Goal: Task Accomplishment & Management: Manage account settings

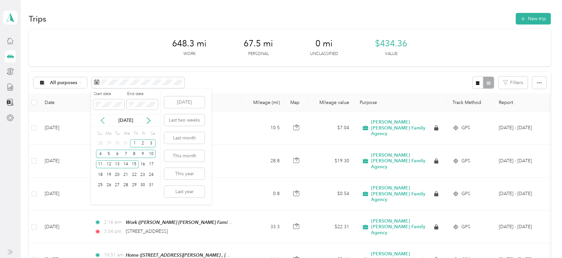
click at [104, 122] on icon at bounding box center [102, 120] width 7 height 7
click at [149, 122] on icon at bounding box center [148, 120] width 7 height 7
click at [148, 123] on icon at bounding box center [148, 120] width 7 height 7
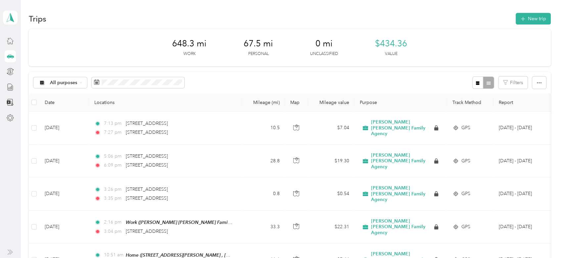
click at [214, 75] on div "All purposes Filters" at bounding box center [289, 82] width 521 height 21
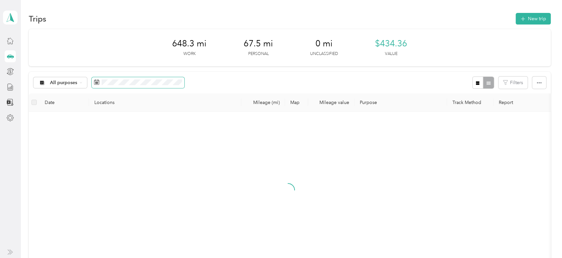
click at [131, 78] on span at bounding box center [138, 82] width 93 height 11
drag, startPoint x: 173, startPoint y: 86, endPoint x: 179, endPoint y: 86, distance: 6.3
click at [176, 86] on span at bounding box center [138, 82] width 93 height 11
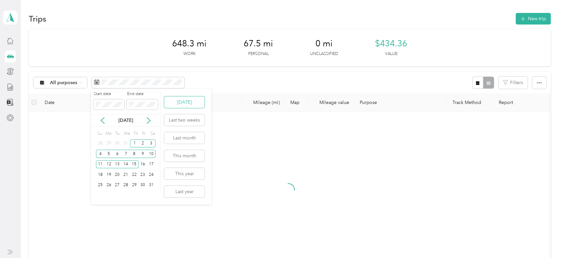
click at [168, 99] on button "[DATE]" at bounding box center [184, 102] width 40 height 12
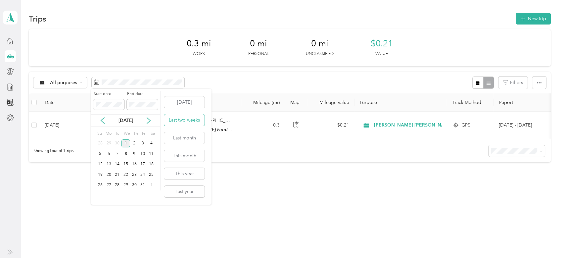
click at [170, 124] on button "Last two weeks" at bounding box center [184, 120] width 40 height 12
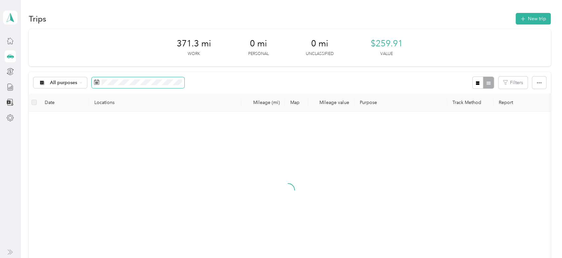
click at [130, 86] on span at bounding box center [138, 82] width 93 height 11
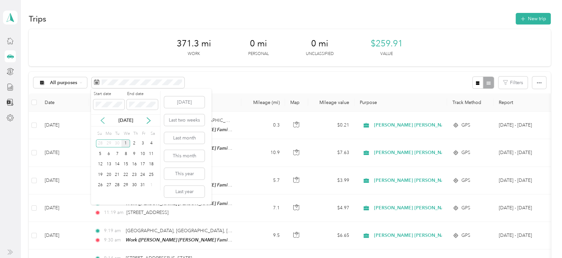
click at [104, 119] on icon at bounding box center [102, 120] width 7 height 7
click at [119, 165] on div "16" at bounding box center [117, 164] width 9 height 8
click at [121, 188] on div "30" at bounding box center [117, 185] width 9 height 8
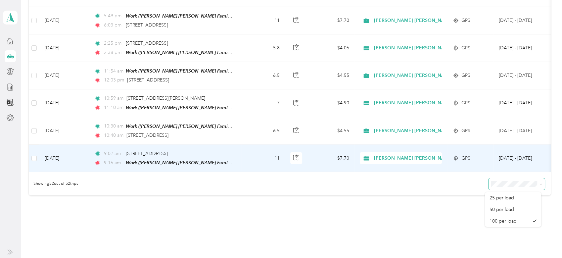
scroll to position [1344, 0]
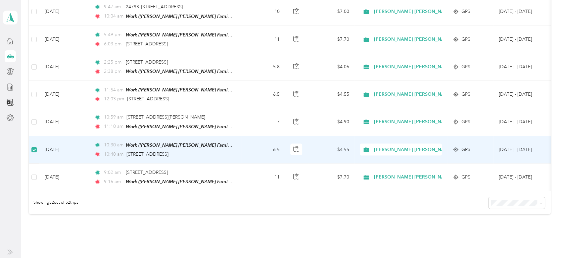
scroll to position [1343, 0]
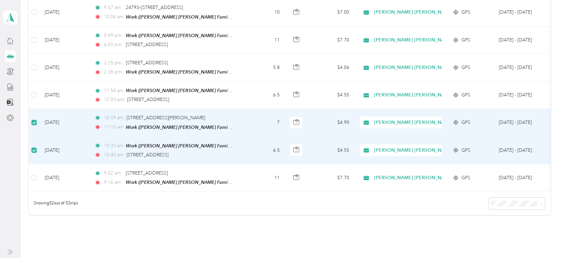
drag, startPoint x: 69, startPoint y: 139, endPoint x: 49, endPoint y: 231, distance: 94.1
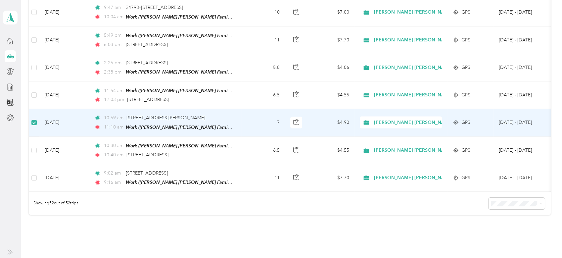
click at [37, 113] on td at bounding box center [34, 122] width 11 height 27
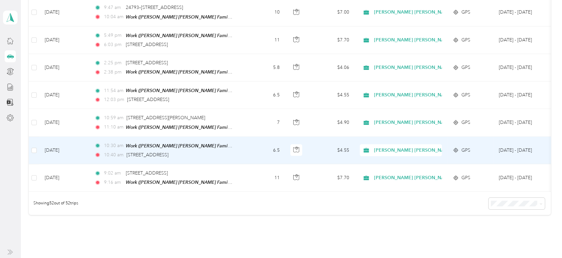
click at [78, 139] on td "Sep 16, 2025" at bounding box center [64, 150] width 50 height 27
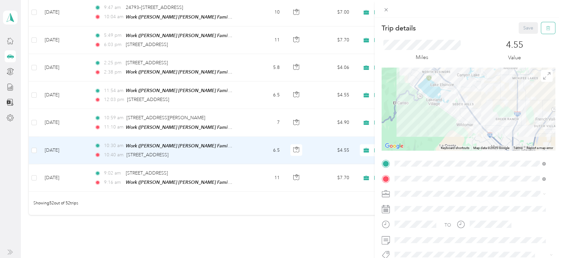
click at [541, 31] on button "button" at bounding box center [548, 28] width 14 height 12
click at [516, 36] on button "Yes" at bounding box center [521, 36] width 13 height 11
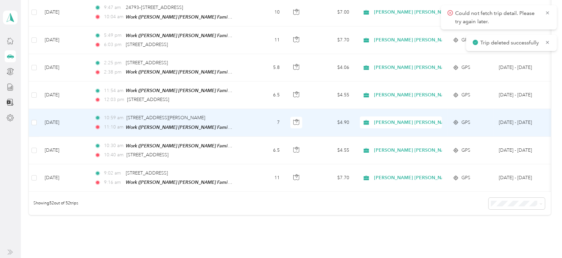
click at [261, 110] on td "7" at bounding box center [263, 122] width 44 height 27
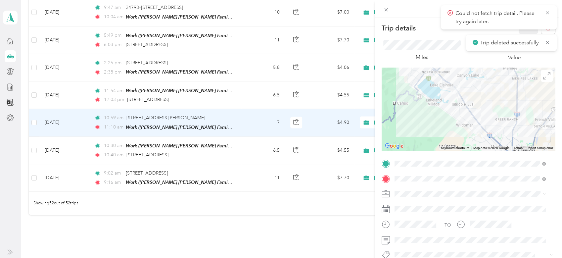
click at [549, 9] on span "Could not fetch trip detail. Please try again later." at bounding box center [498, 17] width 103 height 16
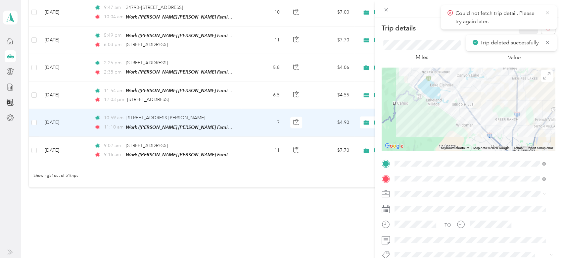
click at [546, 12] on icon at bounding box center [546, 13] width 5 height 6
click at [545, 29] on icon "button" at bounding box center [547, 28] width 5 height 5
click at [521, 36] on button "Yes" at bounding box center [521, 36] width 13 height 11
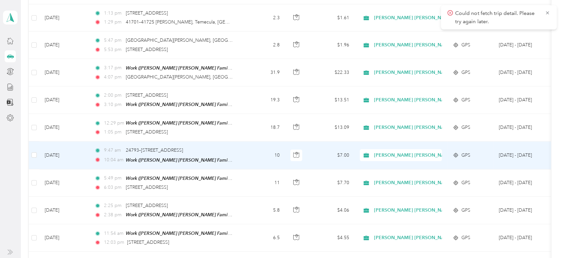
scroll to position [1157, 0]
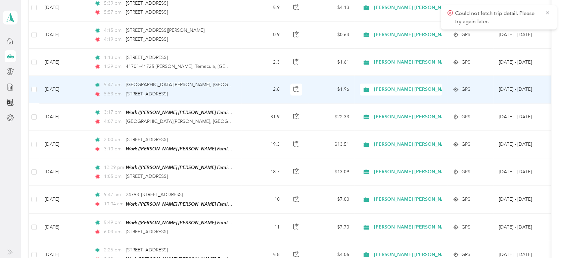
click at [242, 84] on td "2.8" at bounding box center [263, 89] width 44 height 27
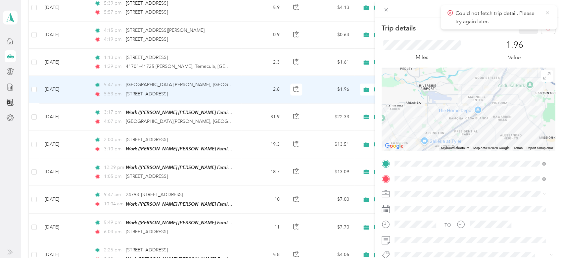
click at [545, 14] on icon at bounding box center [546, 13] width 5 height 6
click at [546, 29] on icon "button" at bounding box center [548, 28] width 4 height 4
click at [522, 36] on button "Yes" at bounding box center [521, 36] width 13 height 11
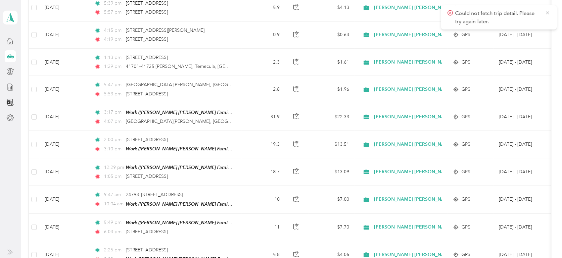
click at [549, 13] on icon at bounding box center [546, 13] width 5 height 6
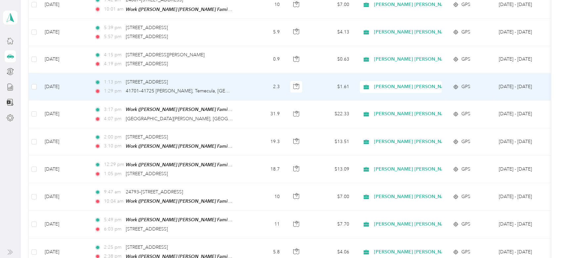
scroll to position [1113, 0]
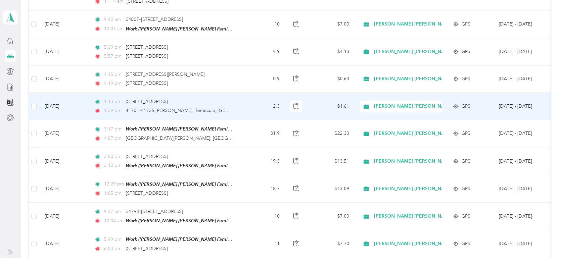
click at [255, 99] on td "2.3" at bounding box center [263, 106] width 44 height 27
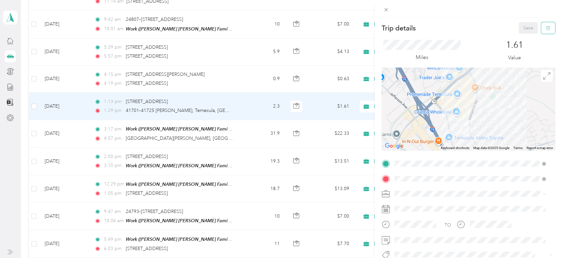
click at [545, 28] on button "button" at bounding box center [548, 28] width 14 height 12
click at [521, 38] on button "Yes" at bounding box center [521, 36] width 13 height 11
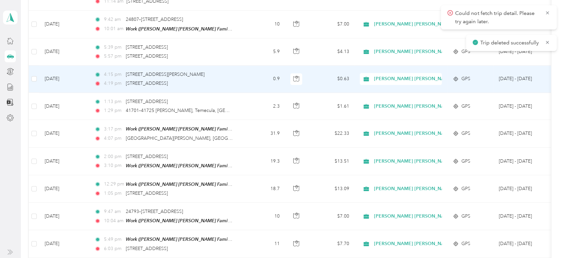
click at [227, 80] on div "4:19 pm 40438 Winchester Rd, Temecula, CA" at bounding box center [163, 83] width 139 height 7
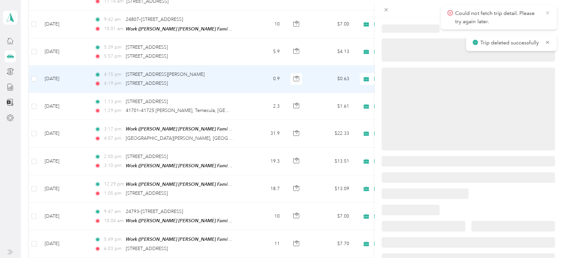
click at [546, 13] on icon at bounding box center [546, 13] width 5 height 6
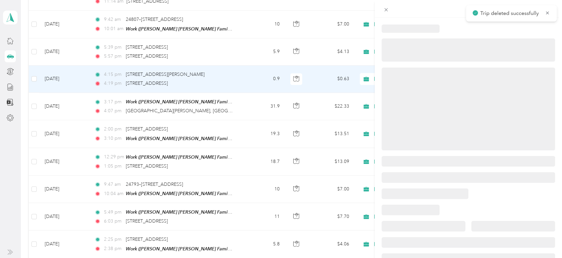
click at [546, 13] on icon at bounding box center [546, 13] width 5 height 6
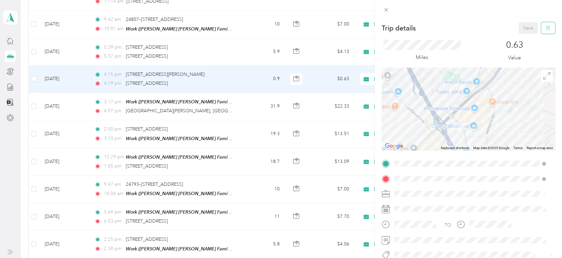
click at [545, 26] on icon "button" at bounding box center [547, 28] width 5 height 5
click at [516, 38] on button "Yes" at bounding box center [521, 36] width 13 height 11
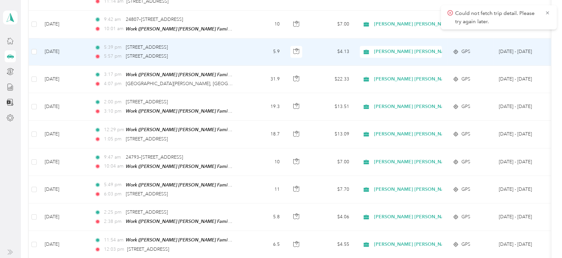
click at [246, 42] on td "5.9" at bounding box center [263, 51] width 44 height 27
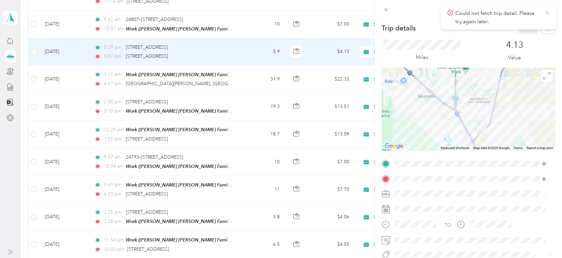
click at [547, 15] on icon at bounding box center [546, 13] width 5 height 6
click at [541, 28] on button "button" at bounding box center [548, 28] width 14 height 12
click at [520, 39] on button "Yes" at bounding box center [521, 36] width 13 height 11
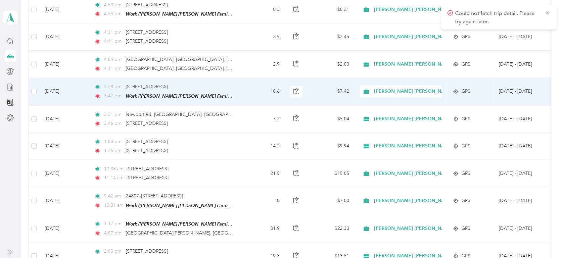
scroll to position [892, 0]
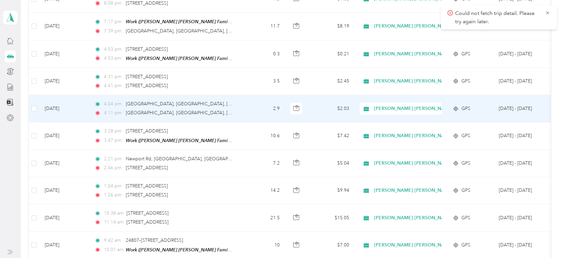
click at [245, 99] on td "2.9" at bounding box center [263, 108] width 44 height 27
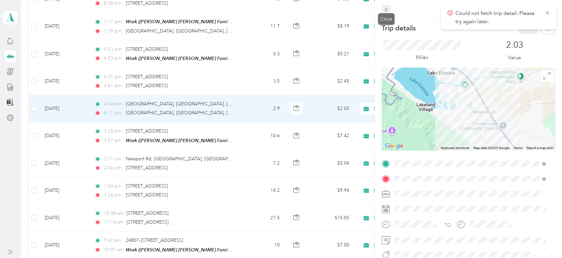
click at [385, 7] on icon at bounding box center [386, 10] width 6 height 6
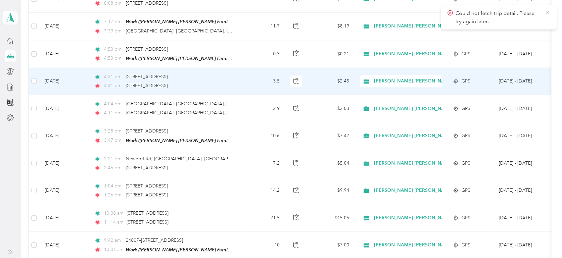
click at [244, 68] on td "3.5" at bounding box center [263, 81] width 44 height 27
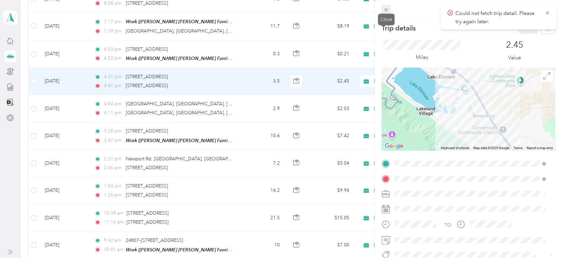
click at [383, 12] on icon at bounding box center [386, 10] width 6 height 6
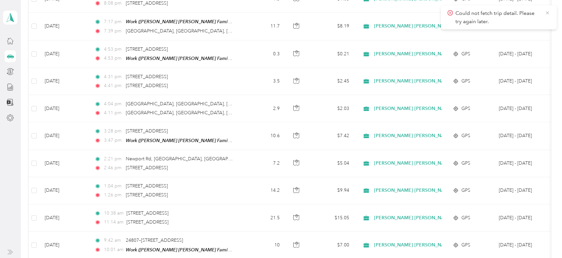
click at [548, 11] on icon at bounding box center [546, 13] width 5 height 6
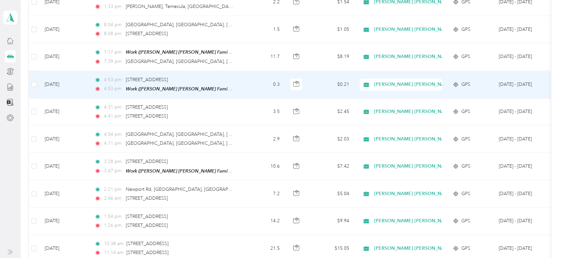
scroll to position [848, 0]
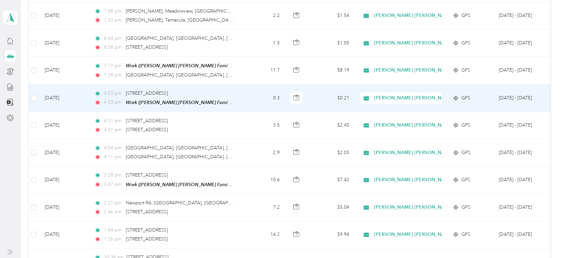
click at [258, 97] on td "0.3" at bounding box center [263, 97] width 44 height 27
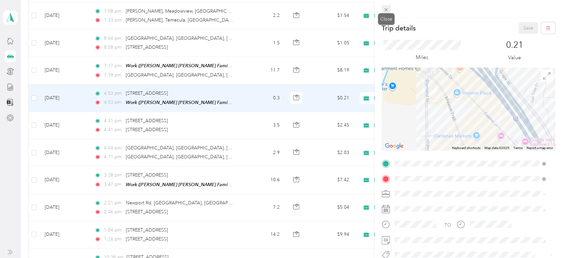
click at [381, 10] on span at bounding box center [385, 9] width 9 height 9
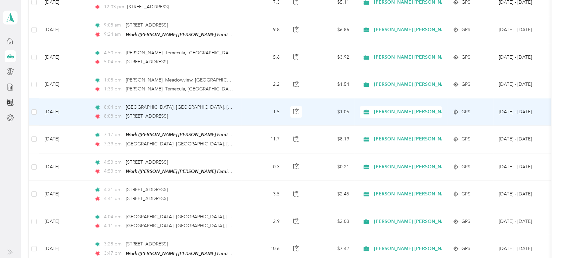
scroll to position [760, 0]
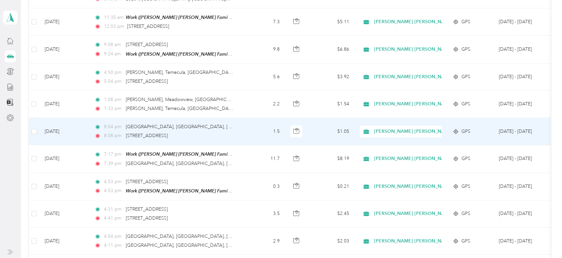
click at [249, 128] on td "1.5" at bounding box center [263, 131] width 44 height 27
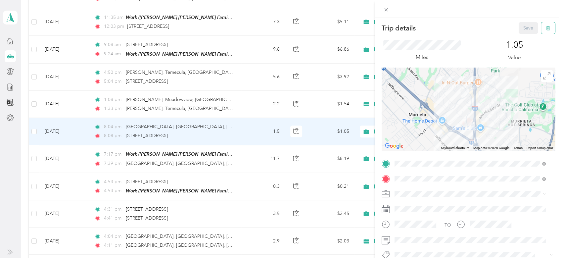
drag, startPoint x: 540, startPoint y: 25, endPoint x: 543, endPoint y: 30, distance: 6.4
click at [545, 25] on span "button" at bounding box center [547, 28] width 5 height 6
click at [525, 33] on button "Yes" at bounding box center [521, 36] width 13 height 11
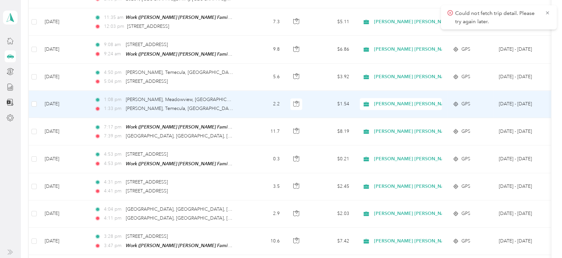
scroll to position [716, 0]
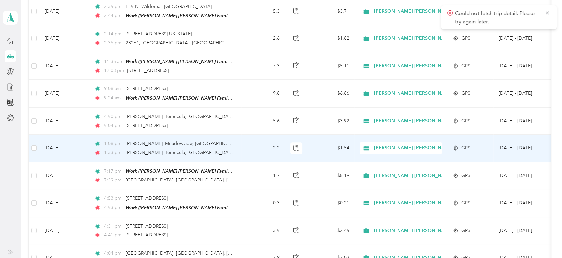
click at [240, 139] on td "1:08 pm Margarita Rd, Meadowview, Temecula, CA 1:33 pm Margarita Rd, Temecula, …" at bounding box center [165, 148] width 152 height 27
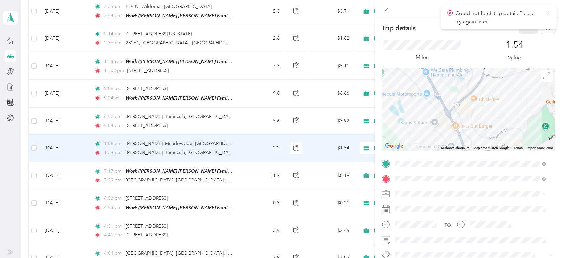
click at [545, 14] on icon at bounding box center [546, 13] width 5 height 6
click at [545, 28] on icon "button" at bounding box center [547, 28] width 5 height 5
click at [524, 35] on button "Yes" at bounding box center [521, 36] width 13 height 11
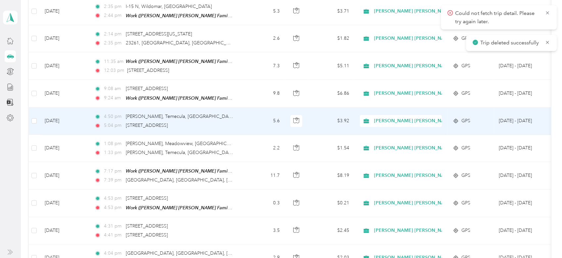
click at [246, 113] on td "5.6" at bounding box center [263, 120] width 44 height 27
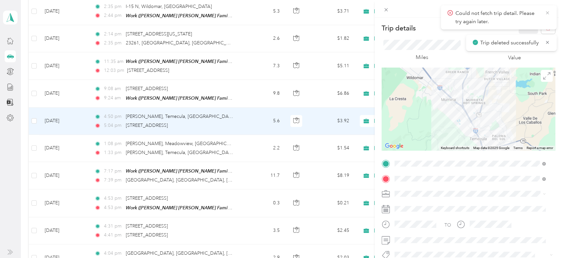
click at [545, 13] on icon at bounding box center [546, 13] width 5 height 6
click at [545, 27] on icon "button" at bounding box center [547, 28] width 5 height 5
click at [526, 40] on button "Yes" at bounding box center [521, 36] width 13 height 11
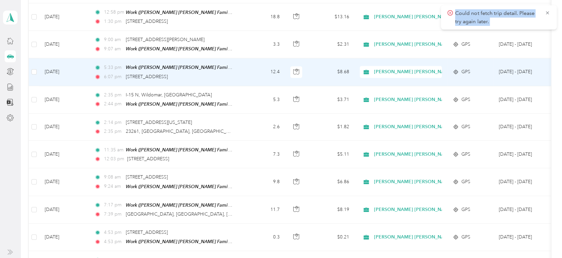
scroll to position [584, 0]
